Goal: Navigation & Orientation: Go to known website

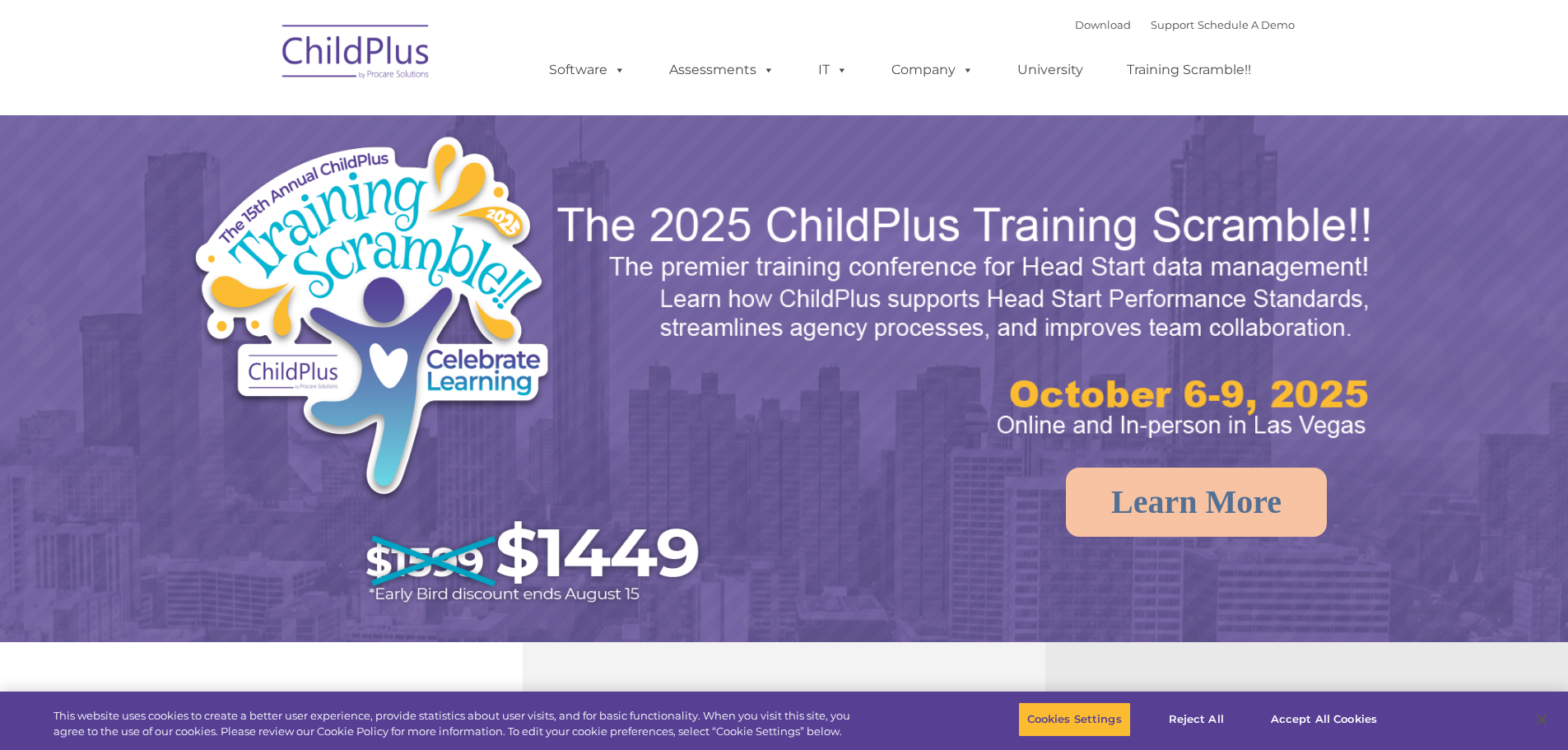
select select "MEDIUM"
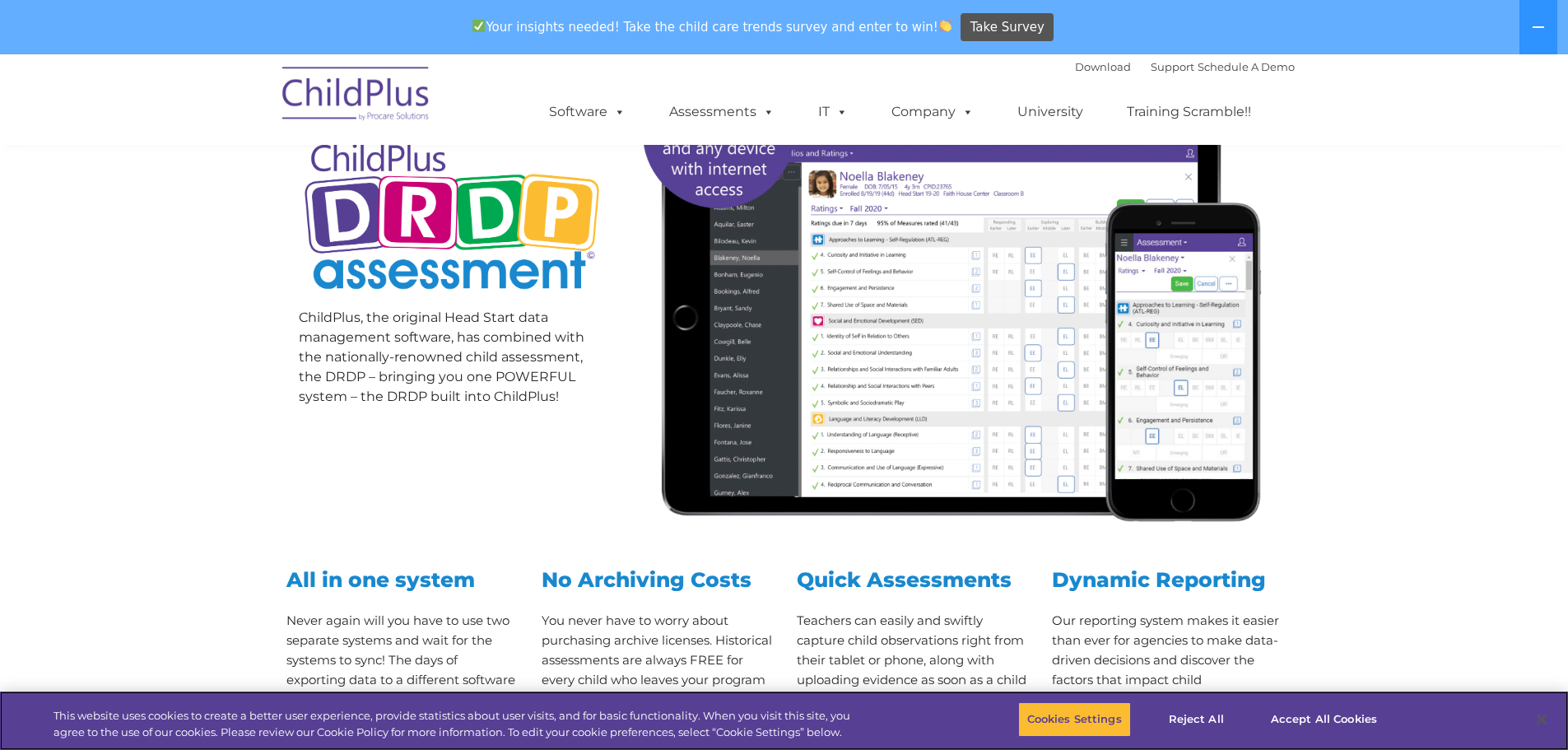
scroll to position [290, 0]
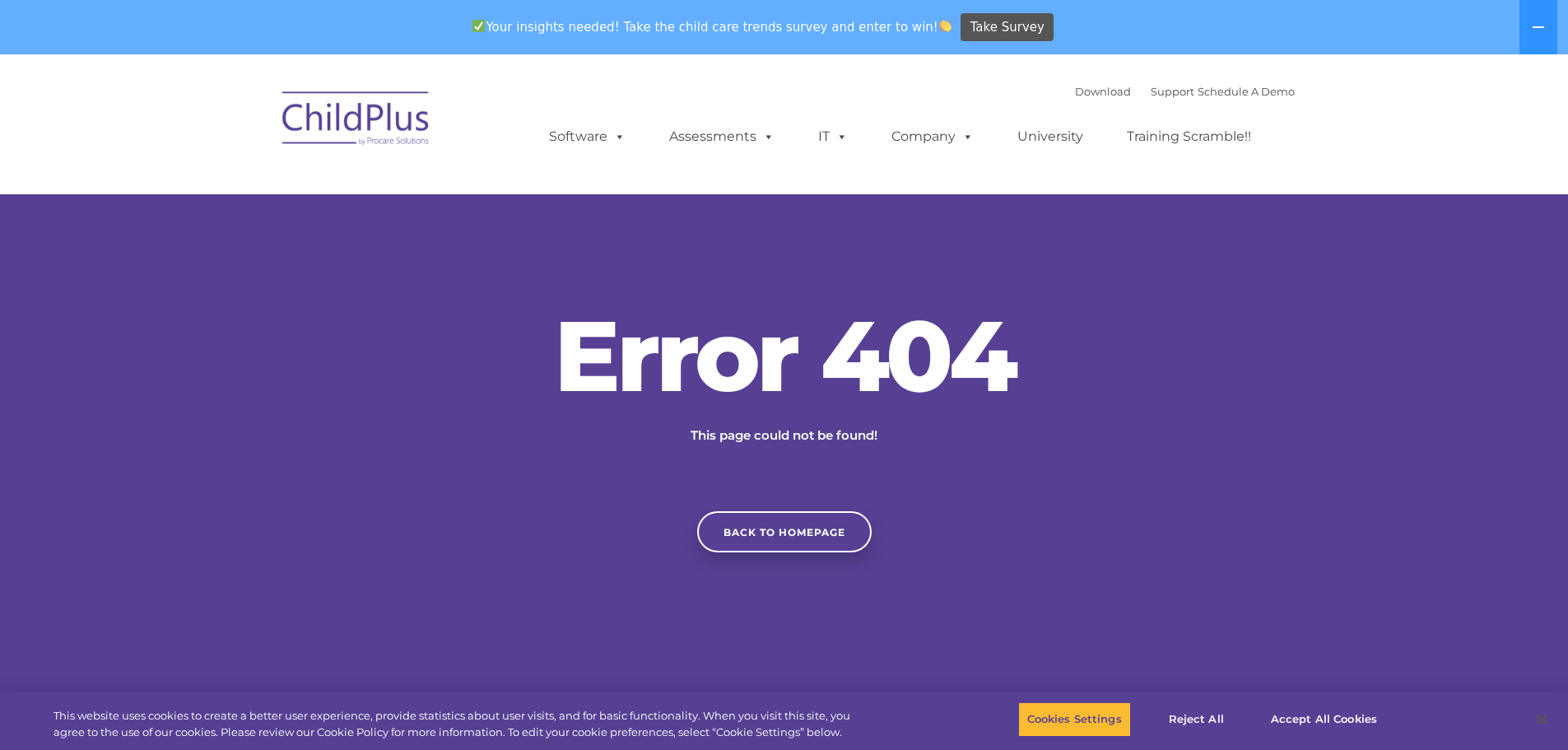
click at [390, 132] on img at bounding box center [356, 121] width 164 height 83
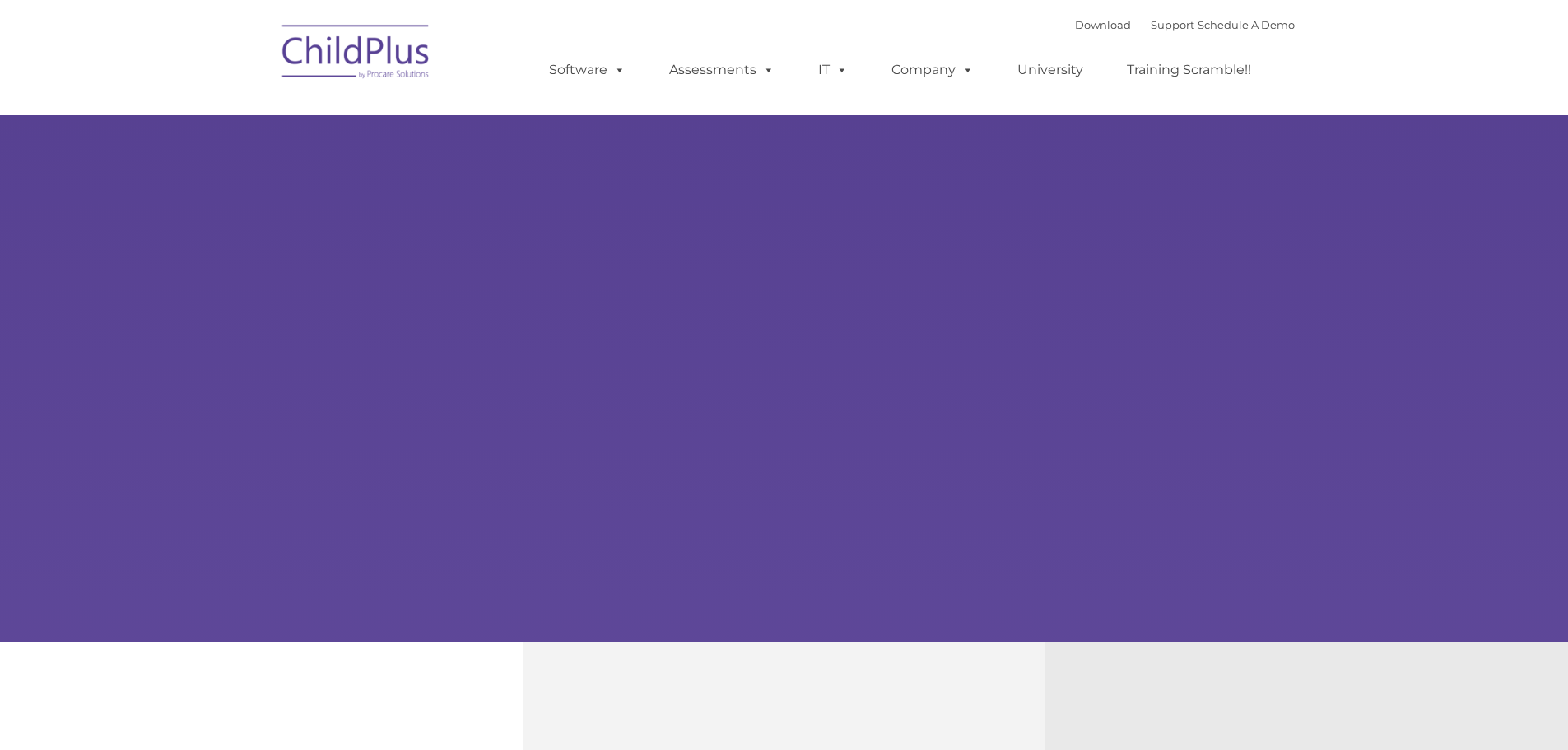
type input ""
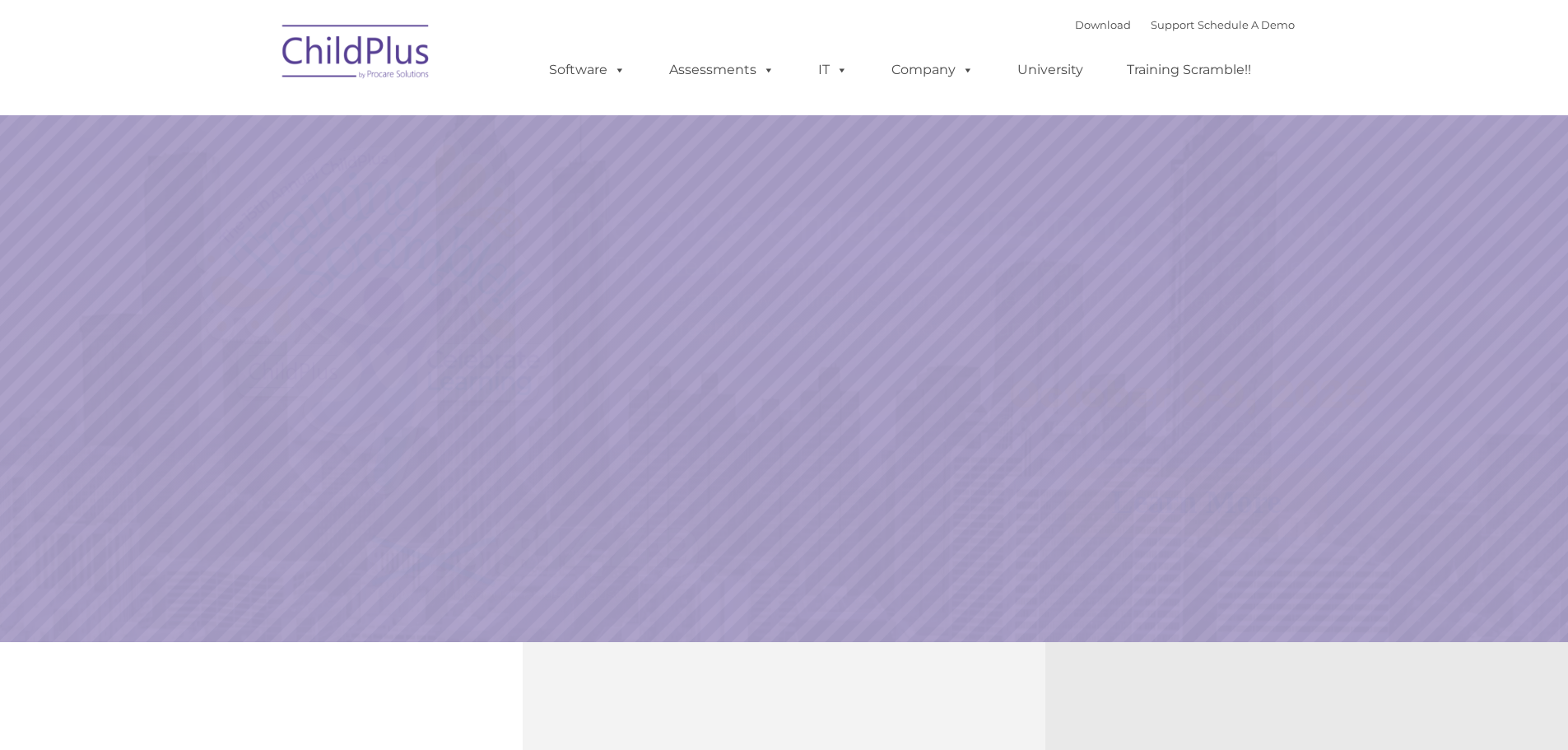
select select "MEDIUM"
